Goal: Task Accomplishment & Management: Manage account settings

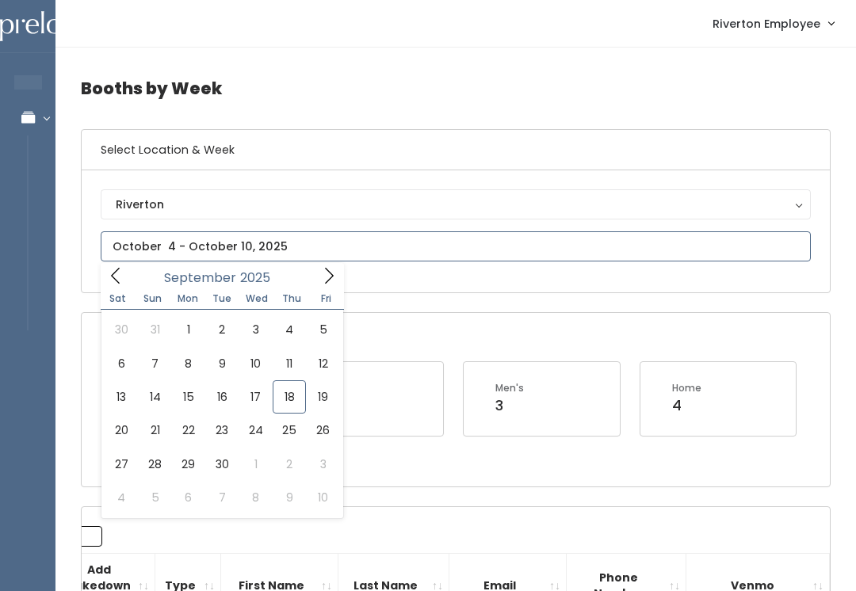
click at [117, 269] on icon at bounding box center [115, 275] width 17 height 17
type input "August 30 to September 5"
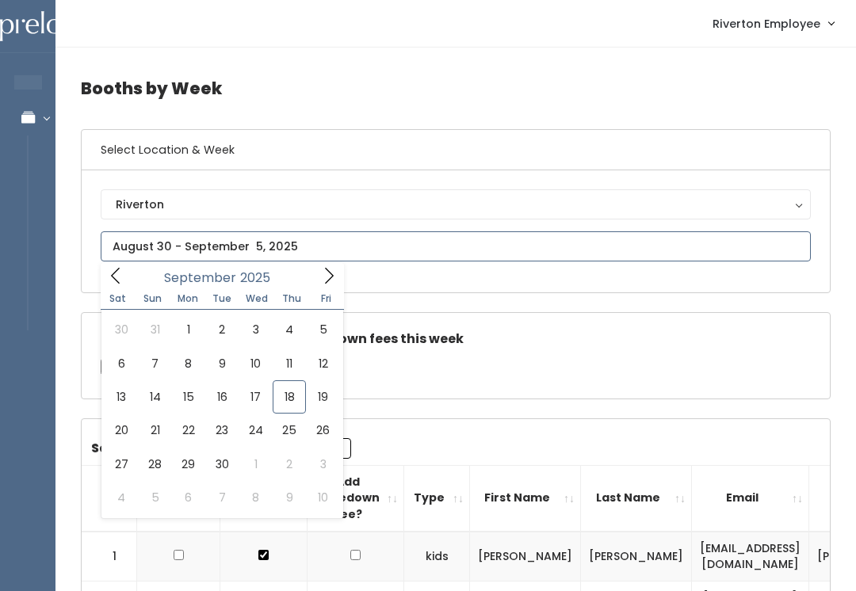
click at [338, 273] on span at bounding box center [329, 275] width 30 height 25
click at [128, 262] on input "text" at bounding box center [456, 246] width 710 height 30
click at [133, 277] on div "October 2025" at bounding box center [222, 275] width 182 height 25
click at [121, 280] on icon at bounding box center [115, 275] width 17 height 17
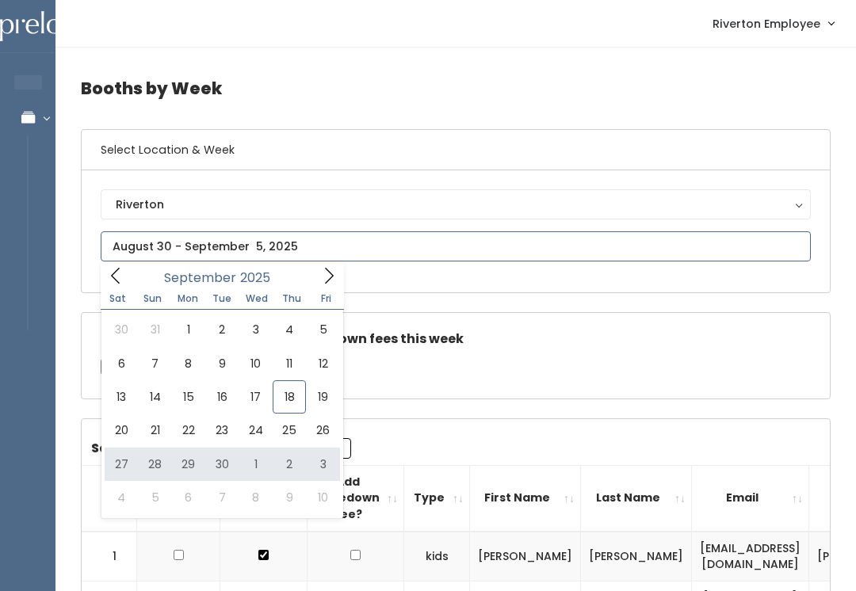
type input "September 27 to October 3"
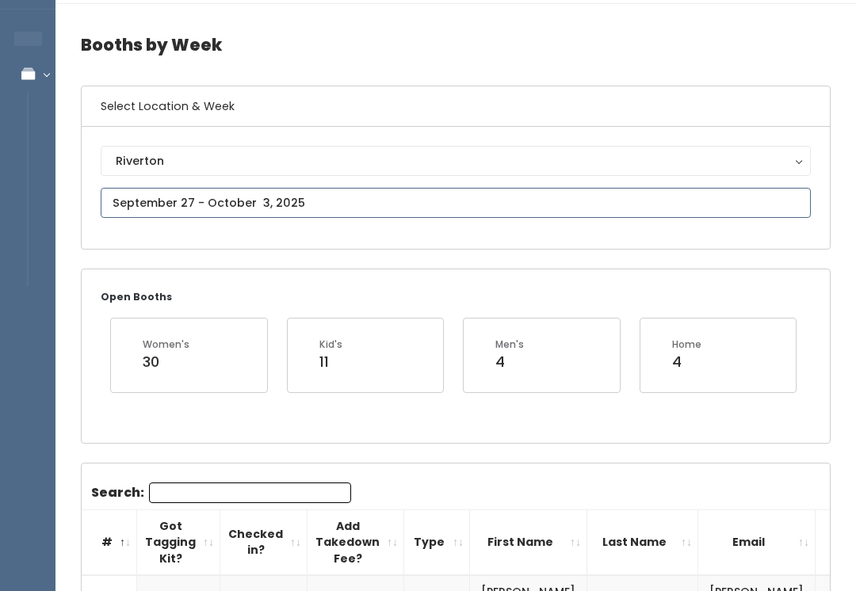
click at [304, 200] on input "text" at bounding box center [456, 204] width 710 height 30
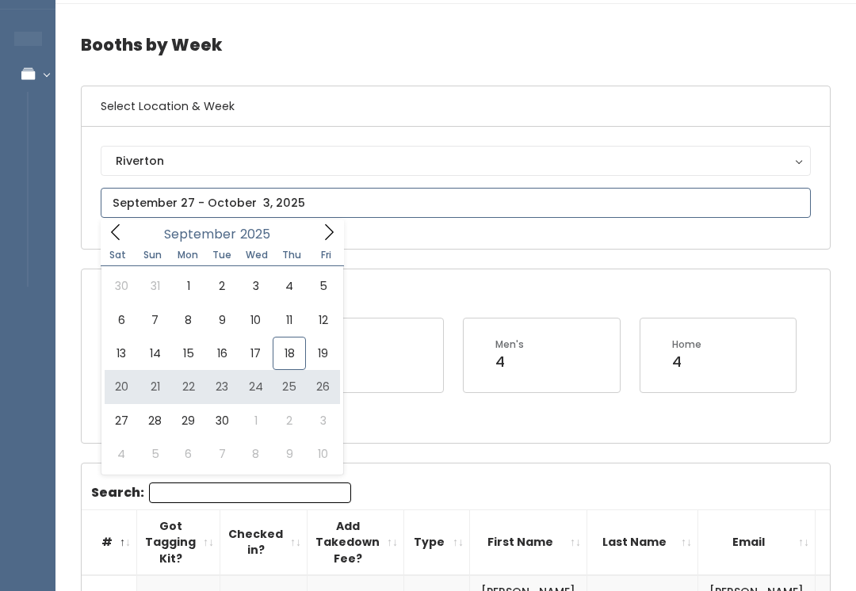
type input "[DATE] to [DATE]"
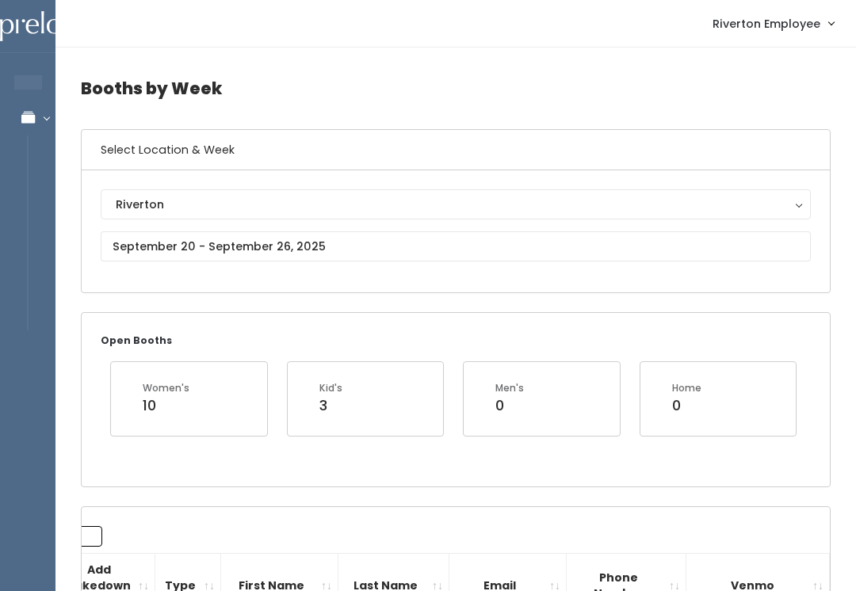
click at [507, 385] on div "Men's" at bounding box center [509, 388] width 29 height 14
click at [292, 246] on input "text" at bounding box center [456, 246] width 710 height 30
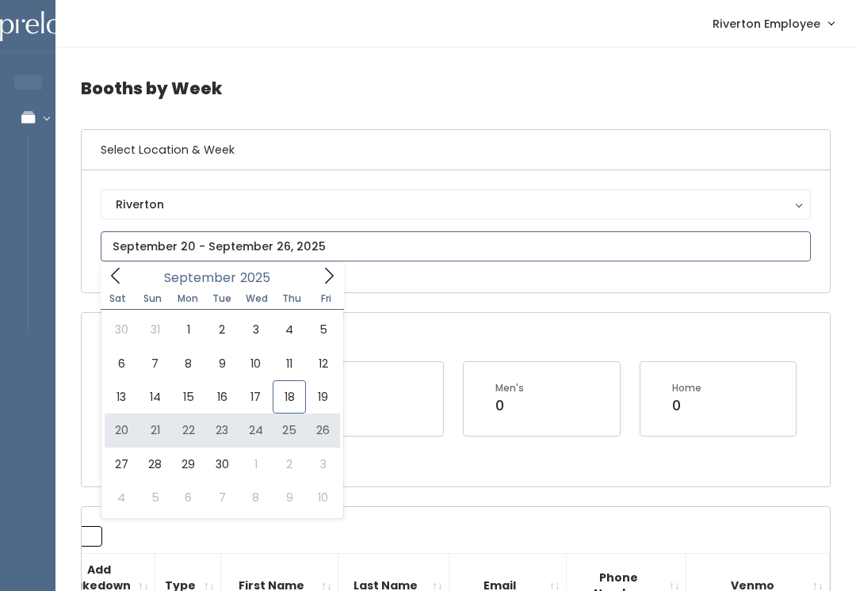
type input "September 20 to September 26"
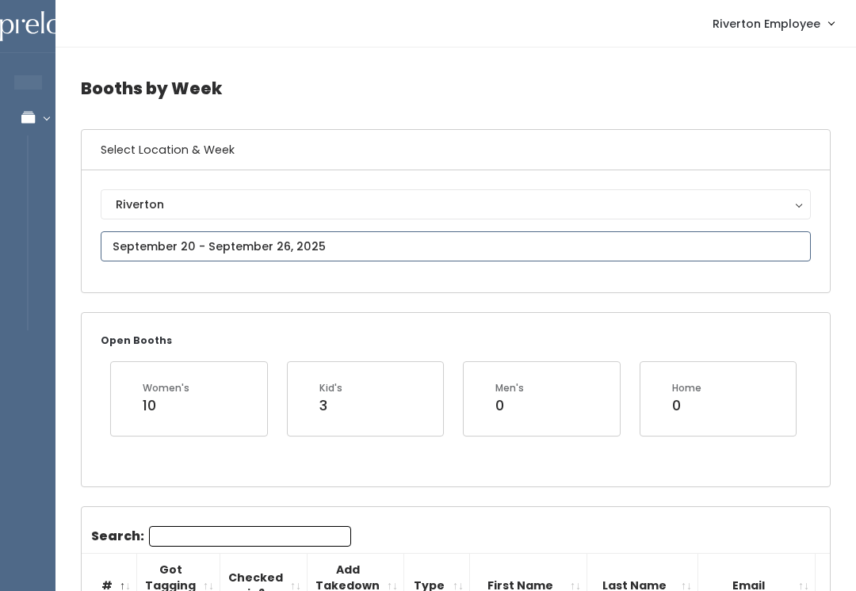
click at [561, 258] on input "text" at bounding box center [456, 246] width 710 height 30
